Goal: Transaction & Acquisition: Download file/media

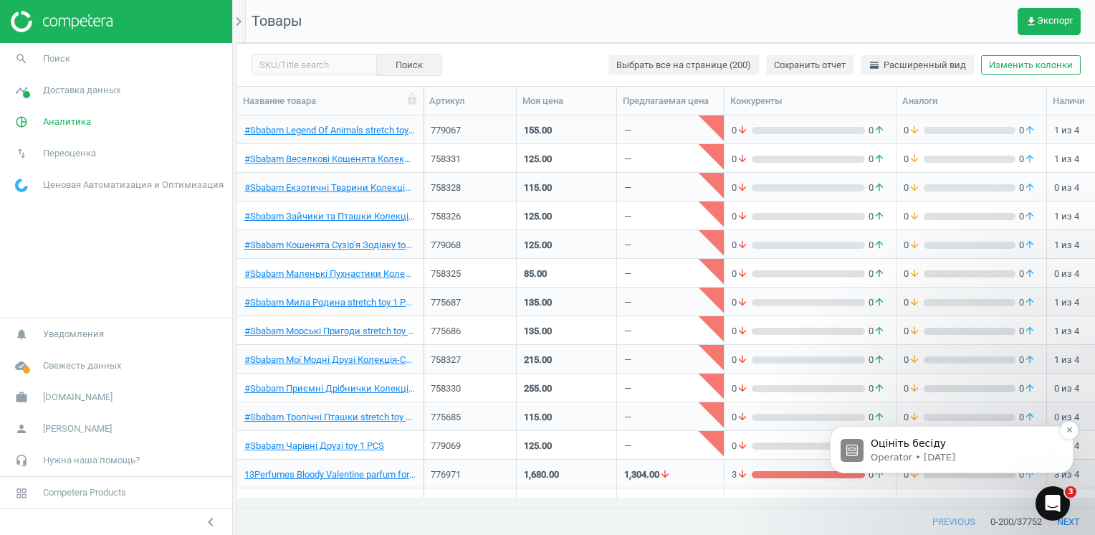
scroll to position [371, 847]
click at [43, 122] on span "Аналитика" at bounding box center [67, 121] width 48 height 13
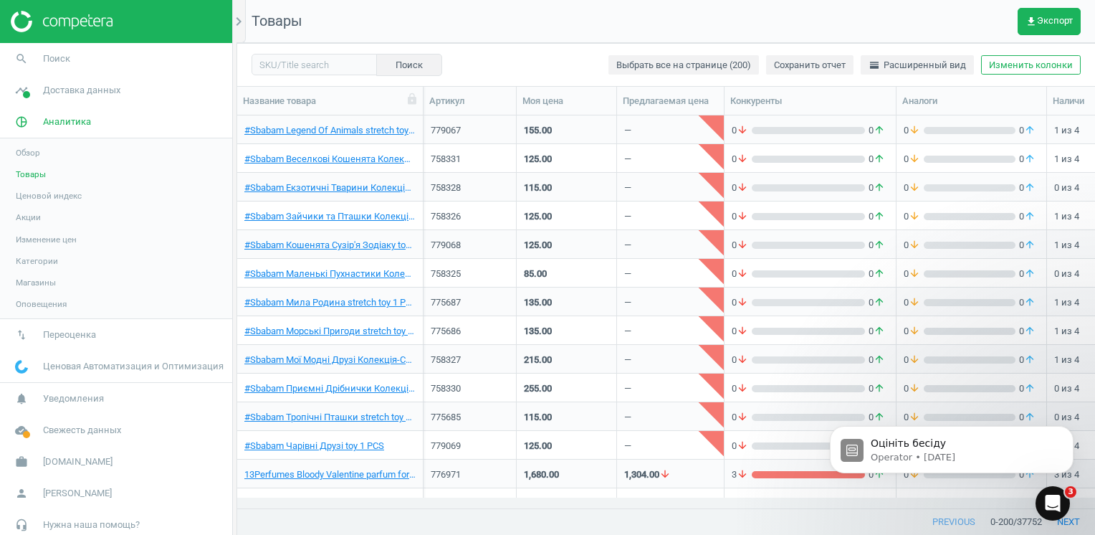
click at [34, 214] on span "Акции" at bounding box center [28, 216] width 25 height 11
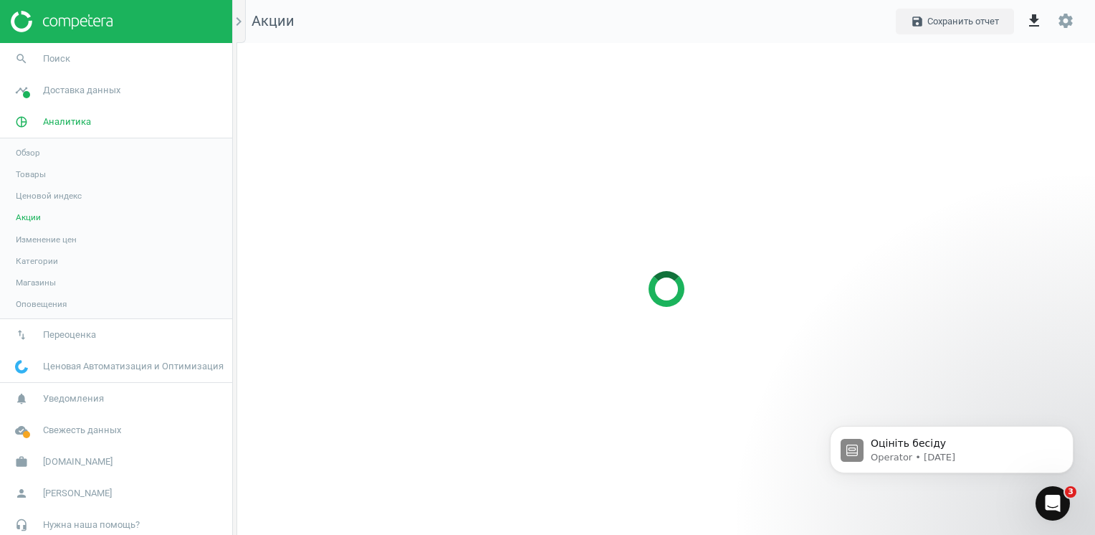
scroll to position [514, 880]
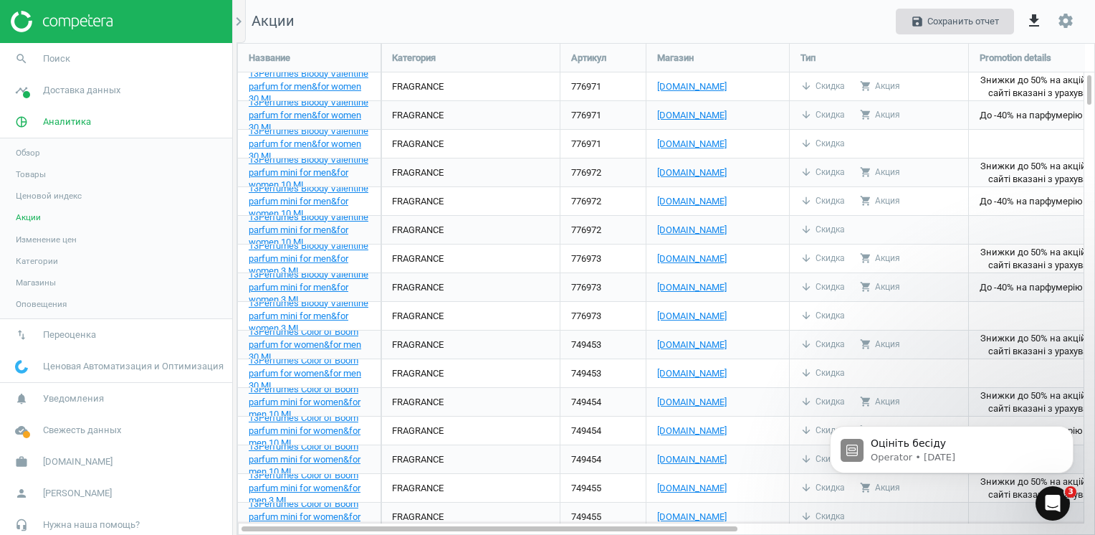
click at [818, 16] on button "save Сохранить отчет" at bounding box center [955, 22] width 118 height 26
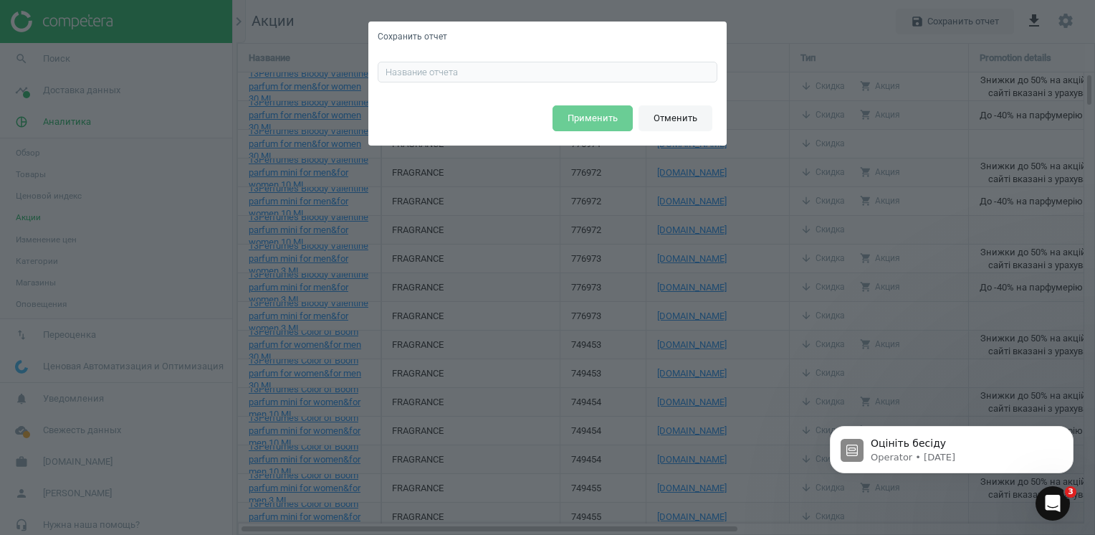
click at [676, 111] on button "Отменить" at bounding box center [675, 118] width 74 height 26
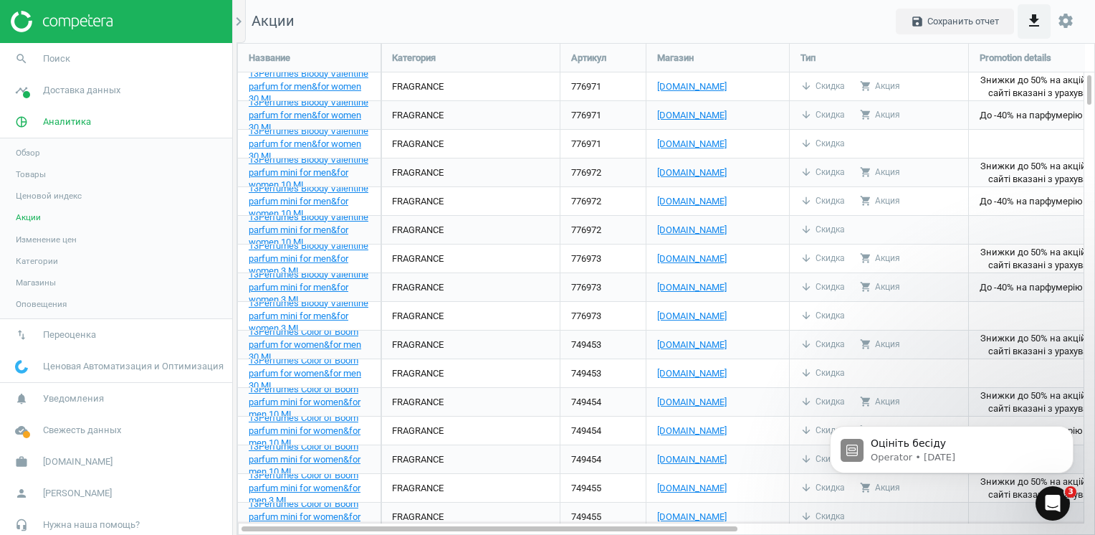
click at [818, 23] on icon "get_app" at bounding box center [1033, 20] width 17 height 17
click at [818, 52] on input "Excel" at bounding box center [887, 54] width 9 height 9
radio input "true"
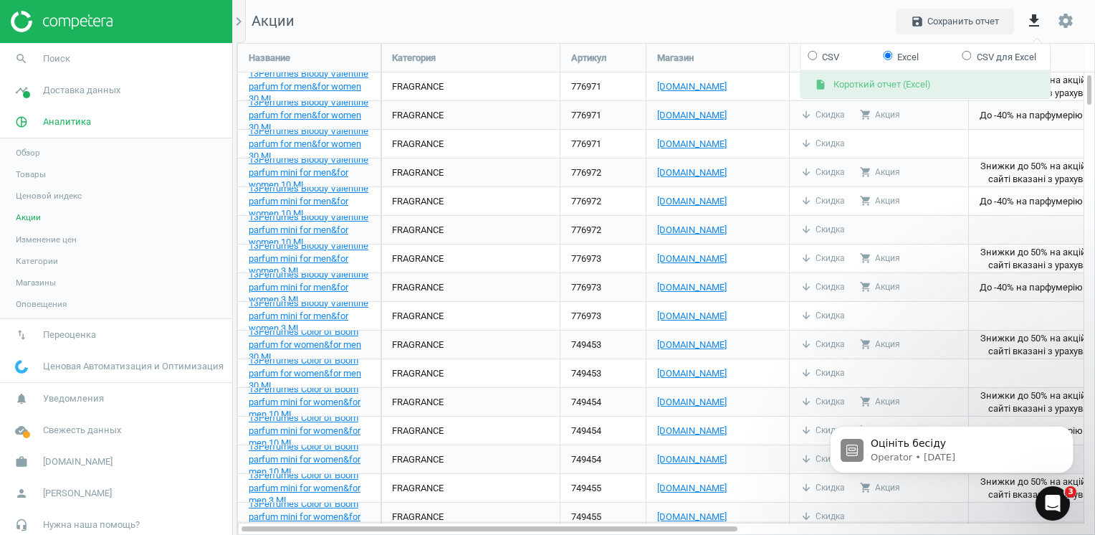
click at [818, 87] on button "insert_drive_file Короткий отчет (Excel)" at bounding box center [924, 84] width 249 height 27
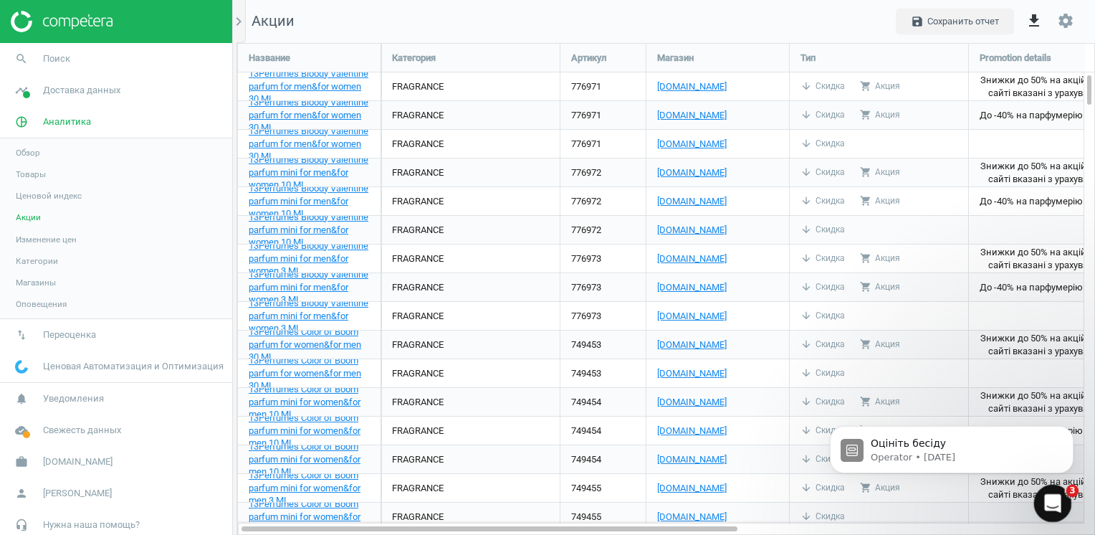
click at [818, 494] on div "Open Intercom Messenger" at bounding box center [1050, 500] width 47 height 47
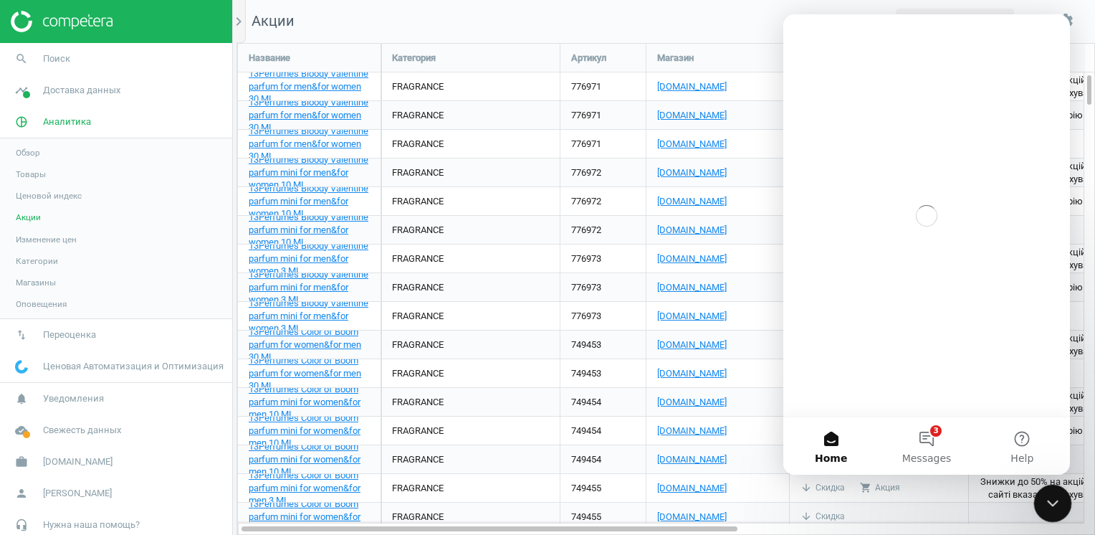
scroll to position [0, 0]
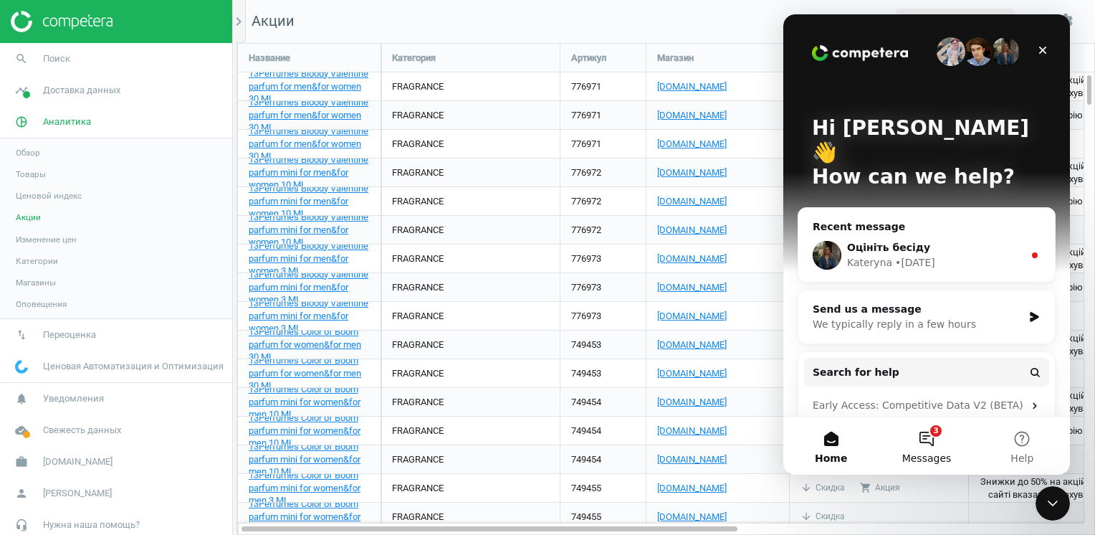
click at [818, 436] on button "3 Messages" at bounding box center [926, 445] width 95 height 57
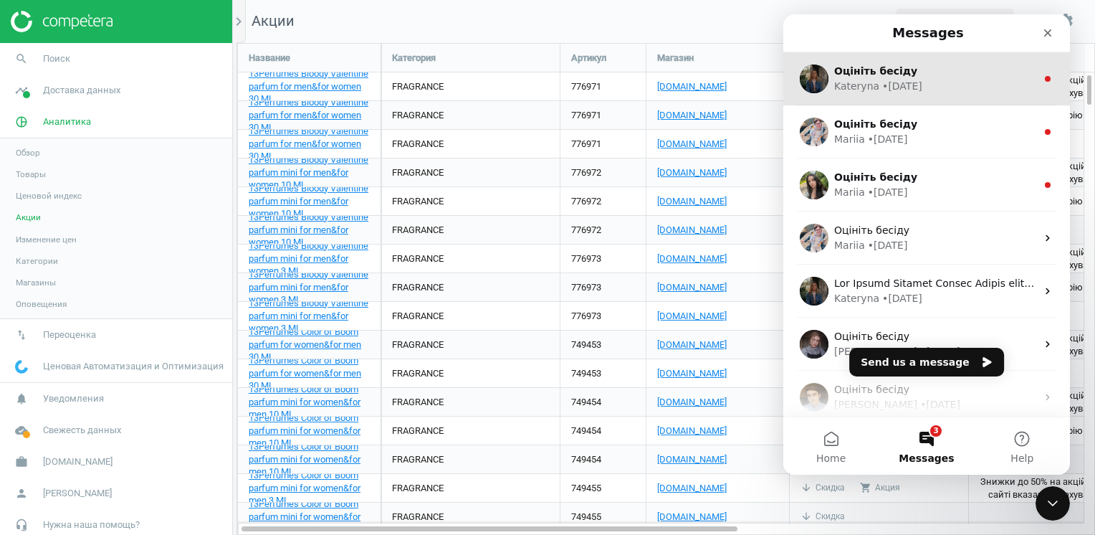
click at [818, 89] on div "[PERSON_NAME] • [DATE]" at bounding box center [935, 86] width 202 height 15
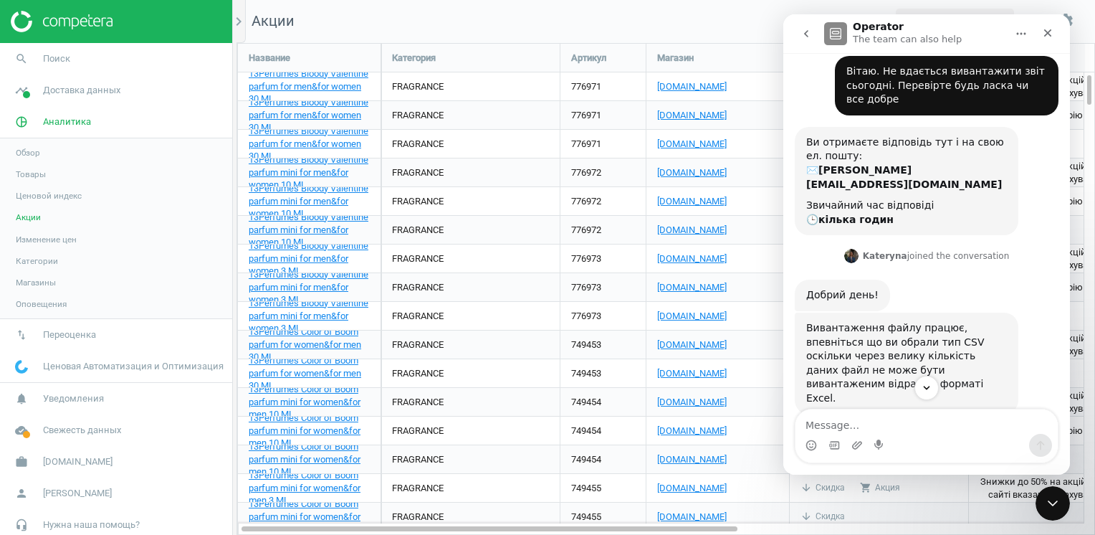
scroll to position [337, 0]
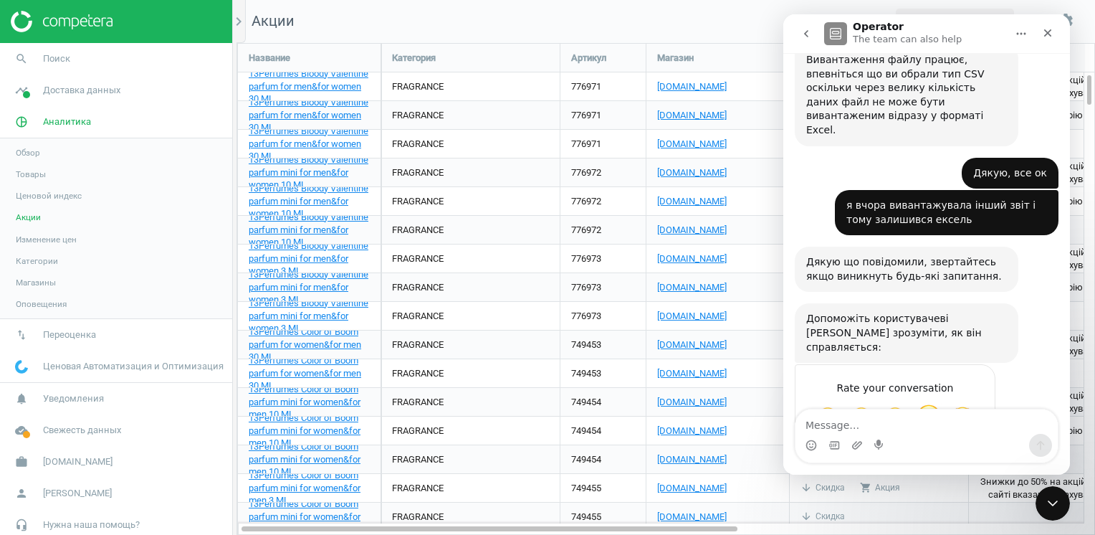
click at [818, 403] on span "Great" at bounding box center [929, 416] width 26 height 26
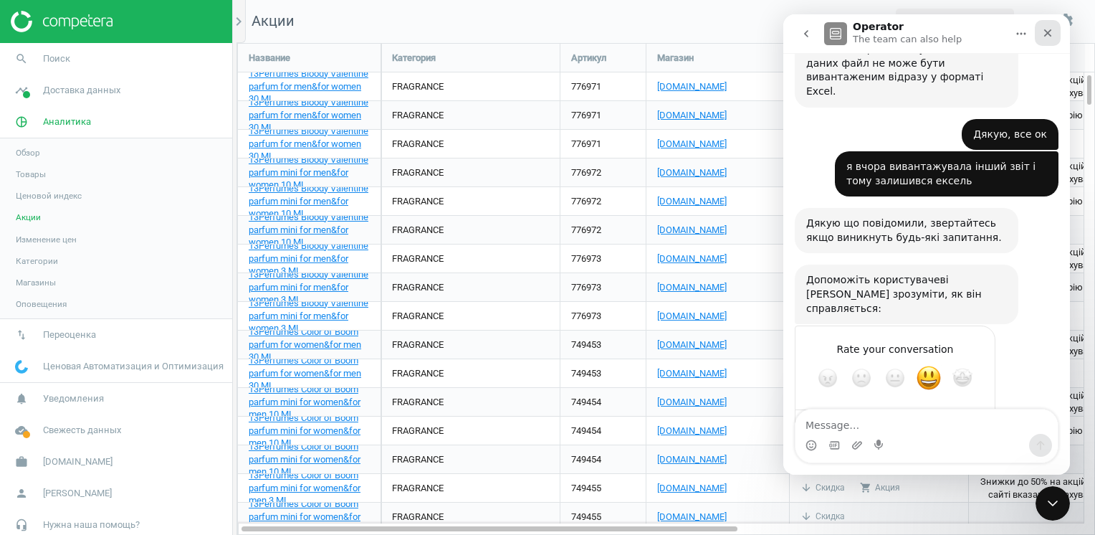
click at [818, 25] on div "Close" at bounding box center [1048, 33] width 26 height 26
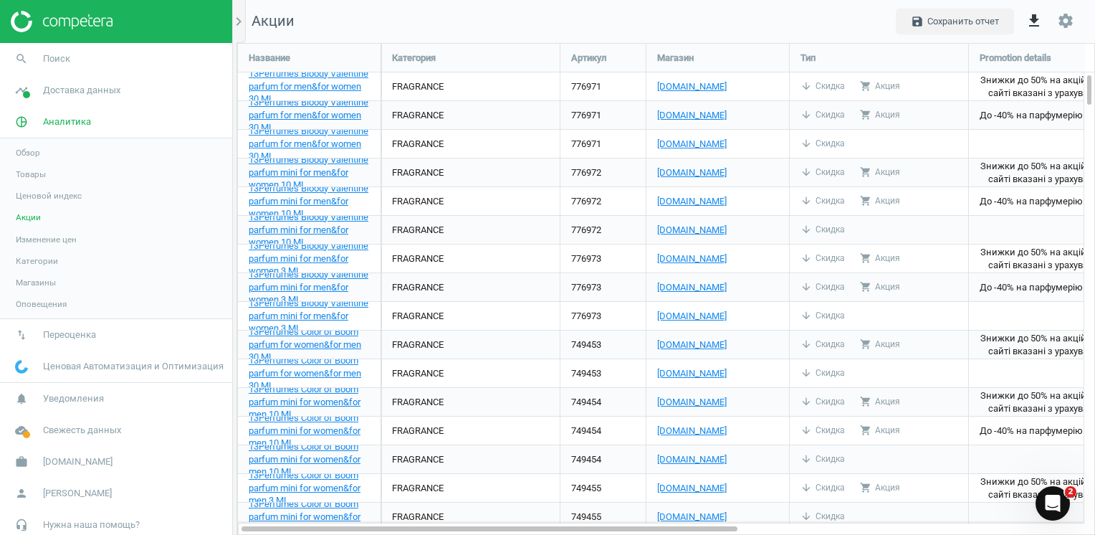
scroll to position [2, 0]
click at [818, 502] on icon "Open Intercom Messenger" at bounding box center [1051, 501] width 24 height 24
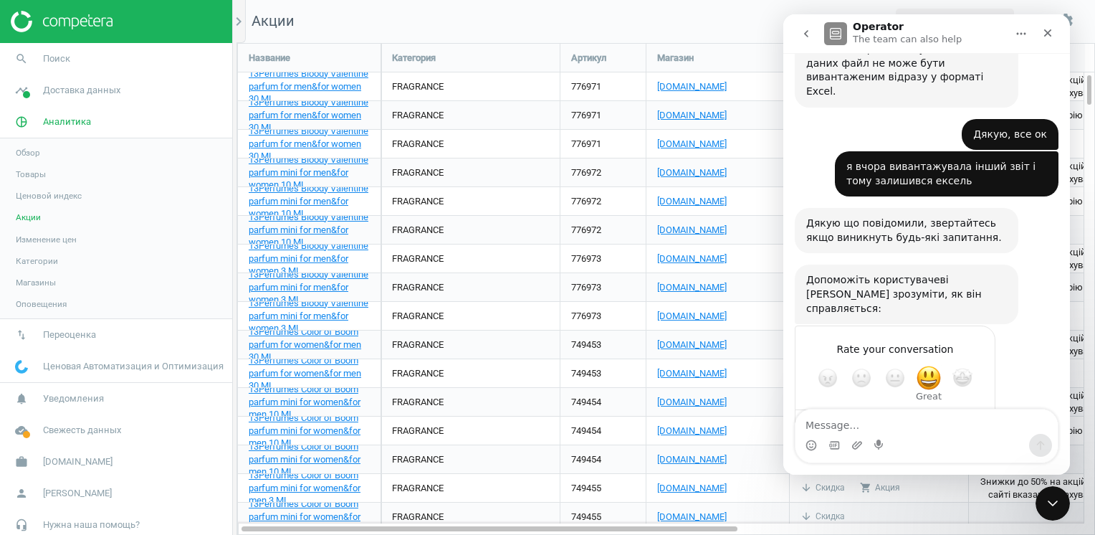
scroll to position [375, 0]
click at [805, 36] on icon "go back" at bounding box center [805, 33] width 11 height 11
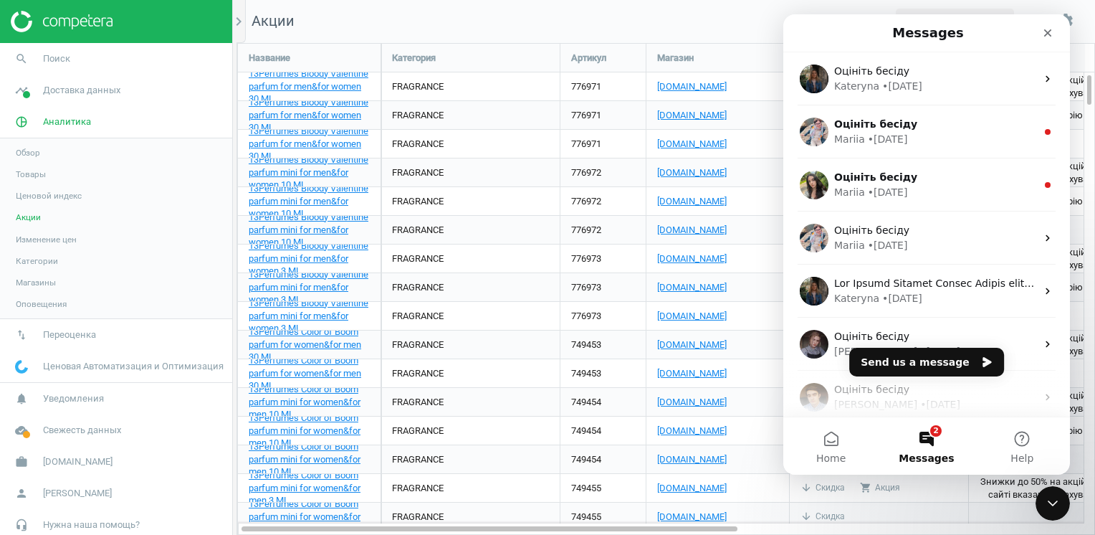
scroll to position [0, 0]
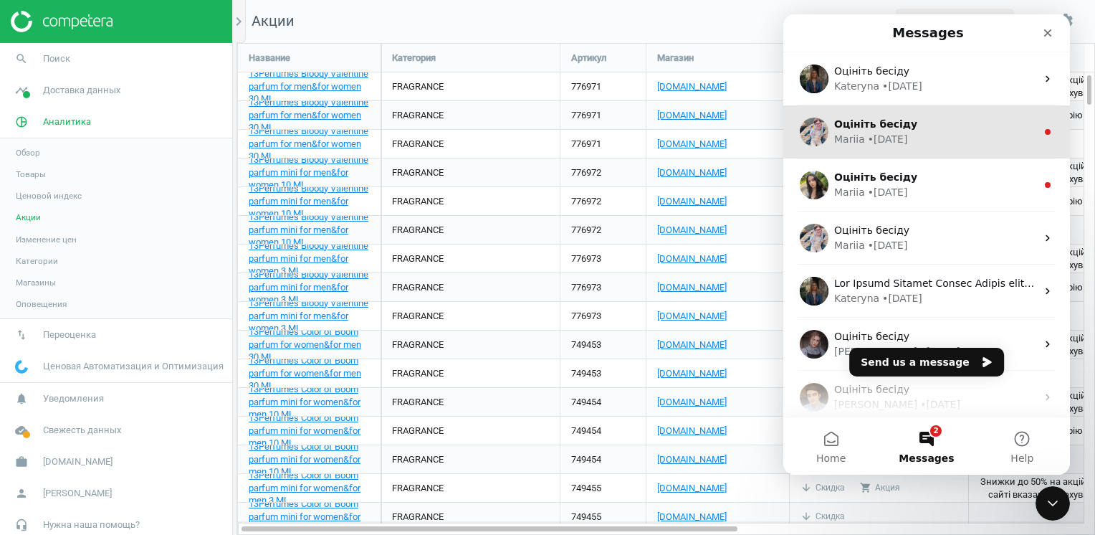
click at [818, 128] on div "Оцініть бесіду" at bounding box center [935, 124] width 202 height 15
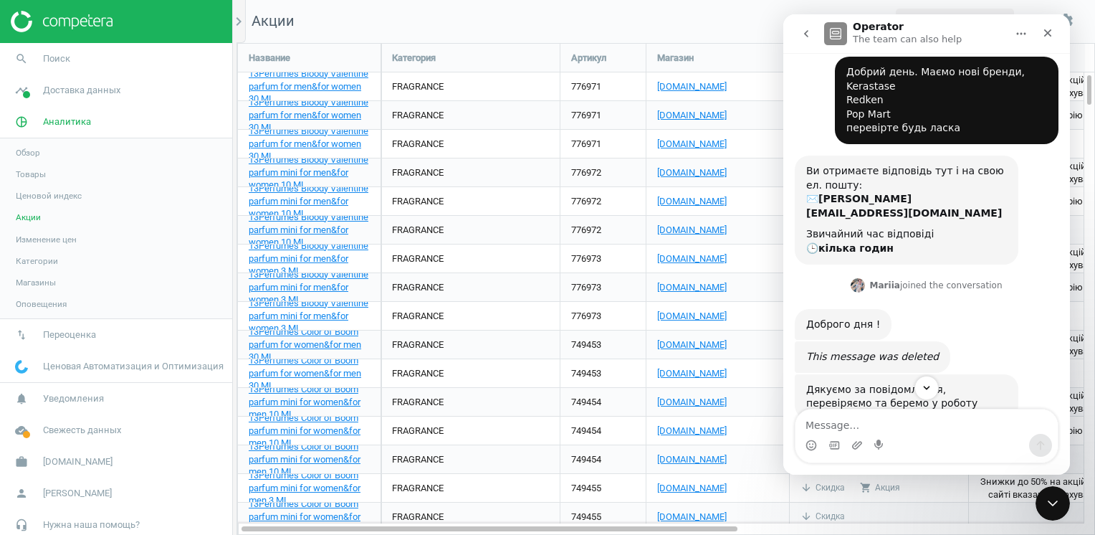
scroll to position [353, 0]
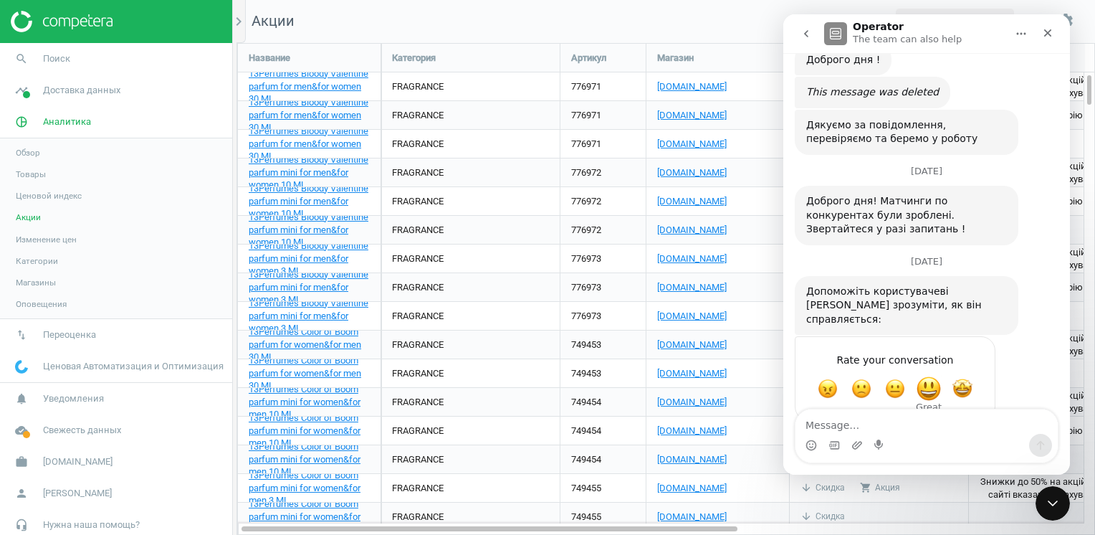
click at [818, 376] on span "Great" at bounding box center [929, 389] width 26 height 26
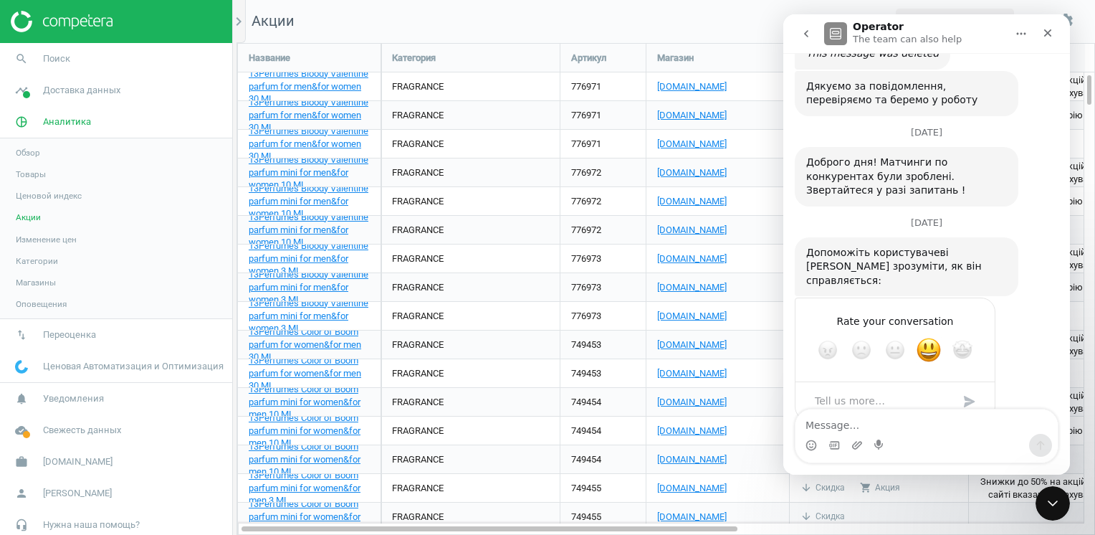
click at [805, 36] on icon "go back" at bounding box center [805, 33] width 11 height 11
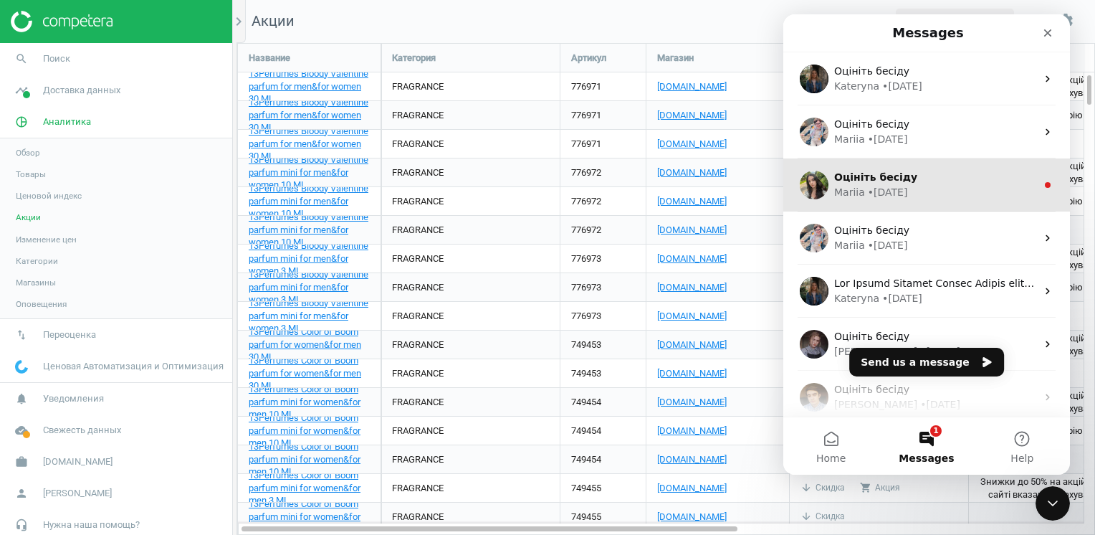
click at [818, 191] on div "• [DATE]" at bounding box center [888, 192] width 40 height 15
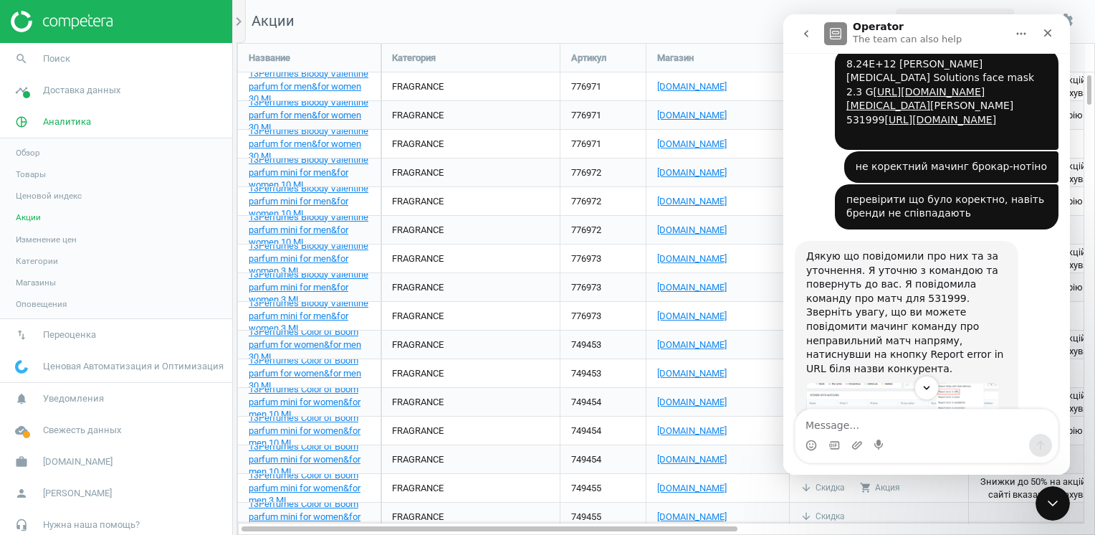
scroll to position [1023, 0]
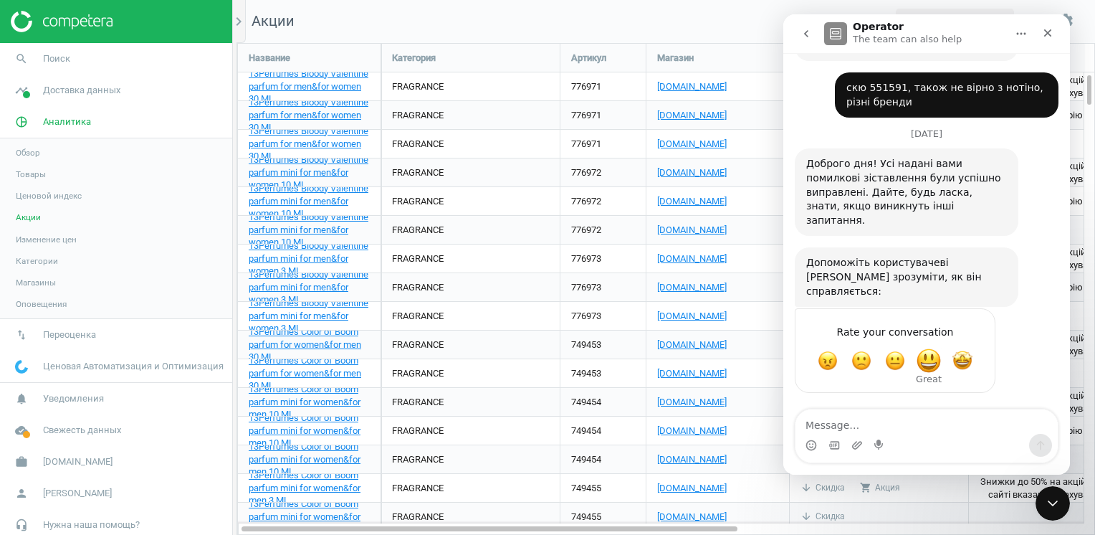
click at [818, 360] on span "Great" at bounding box center [929, 361] width 26 height 26
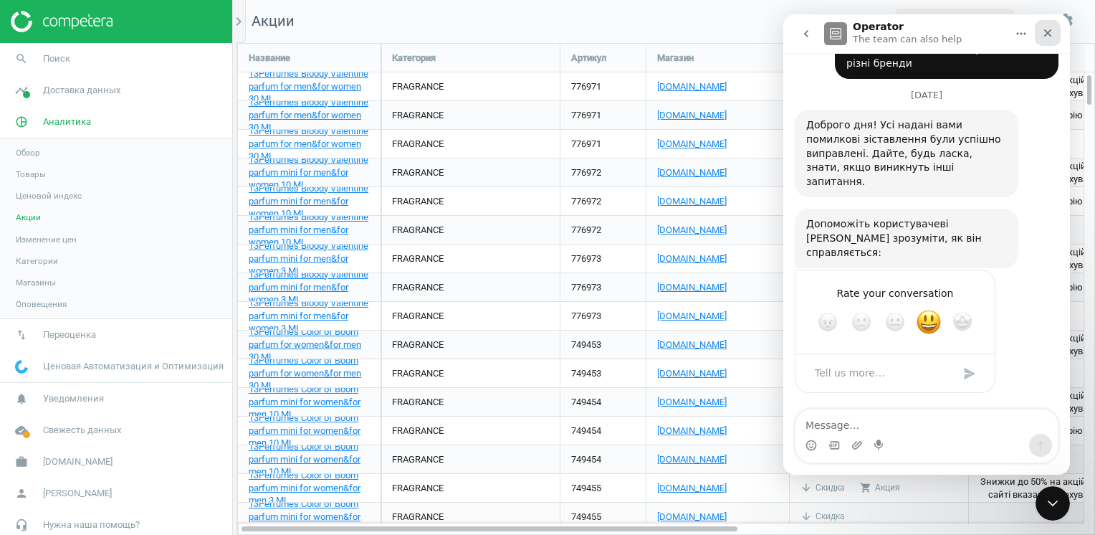
click at [818, 32] on icon "Close" at bounding box center [1047, 32] width 11 height 11
